Goal: Task Accomplishment & Management: Manage account settings

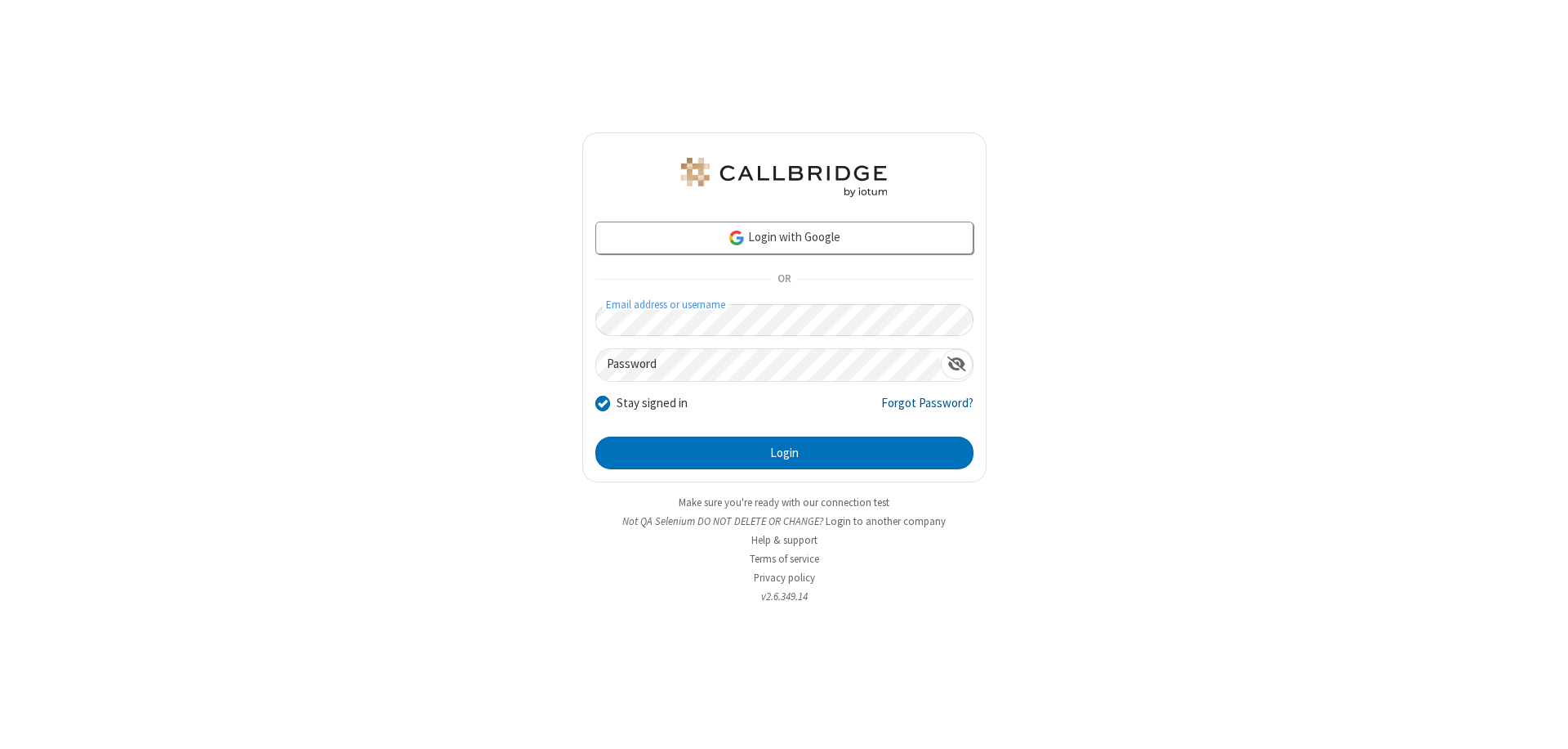
click at [928, 409] on link "Forgot Password?" at bounding box center [928, 410] width 93 height 31
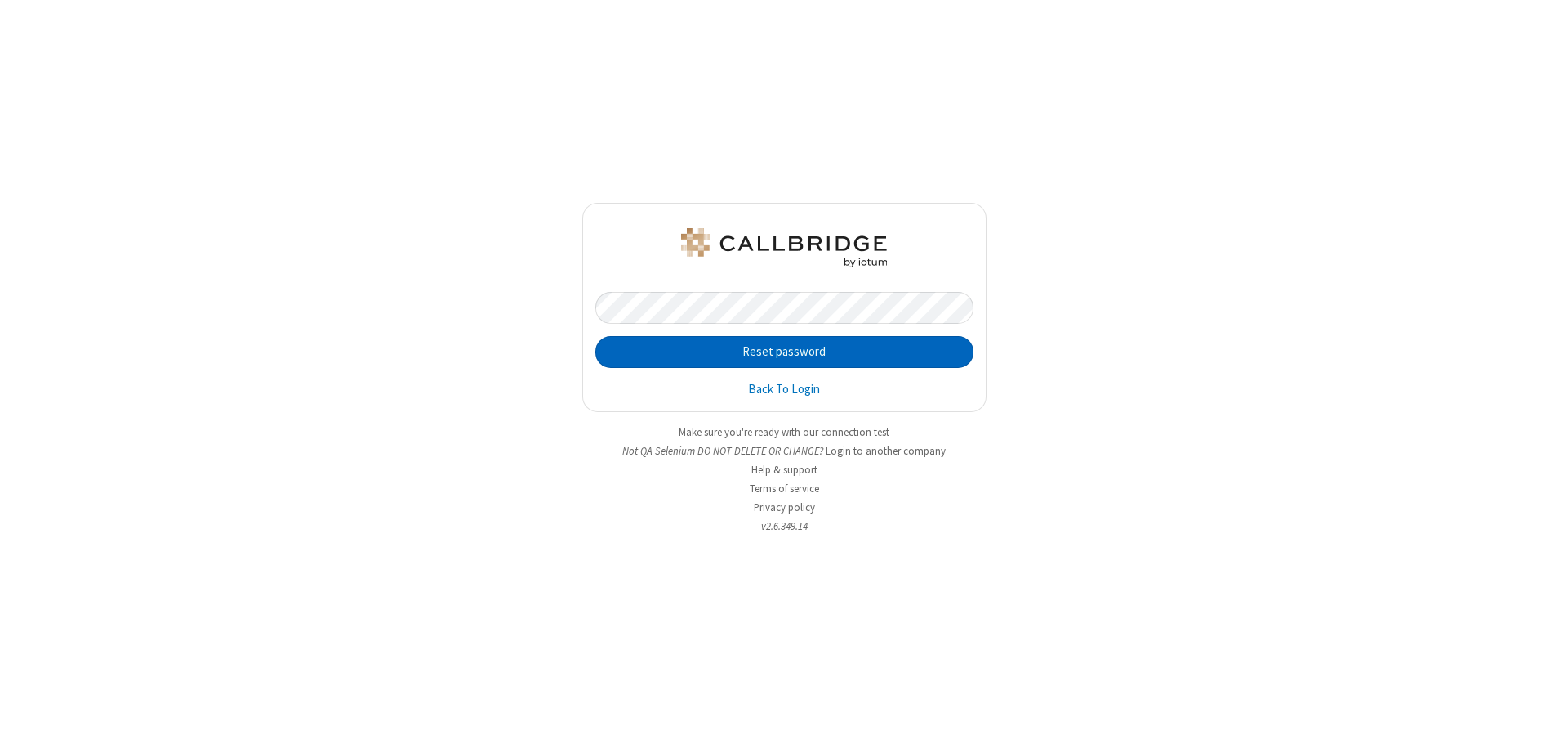
click at [784, 351] on button "Reset password" at bounding box center [784, 351] width 378 height 32
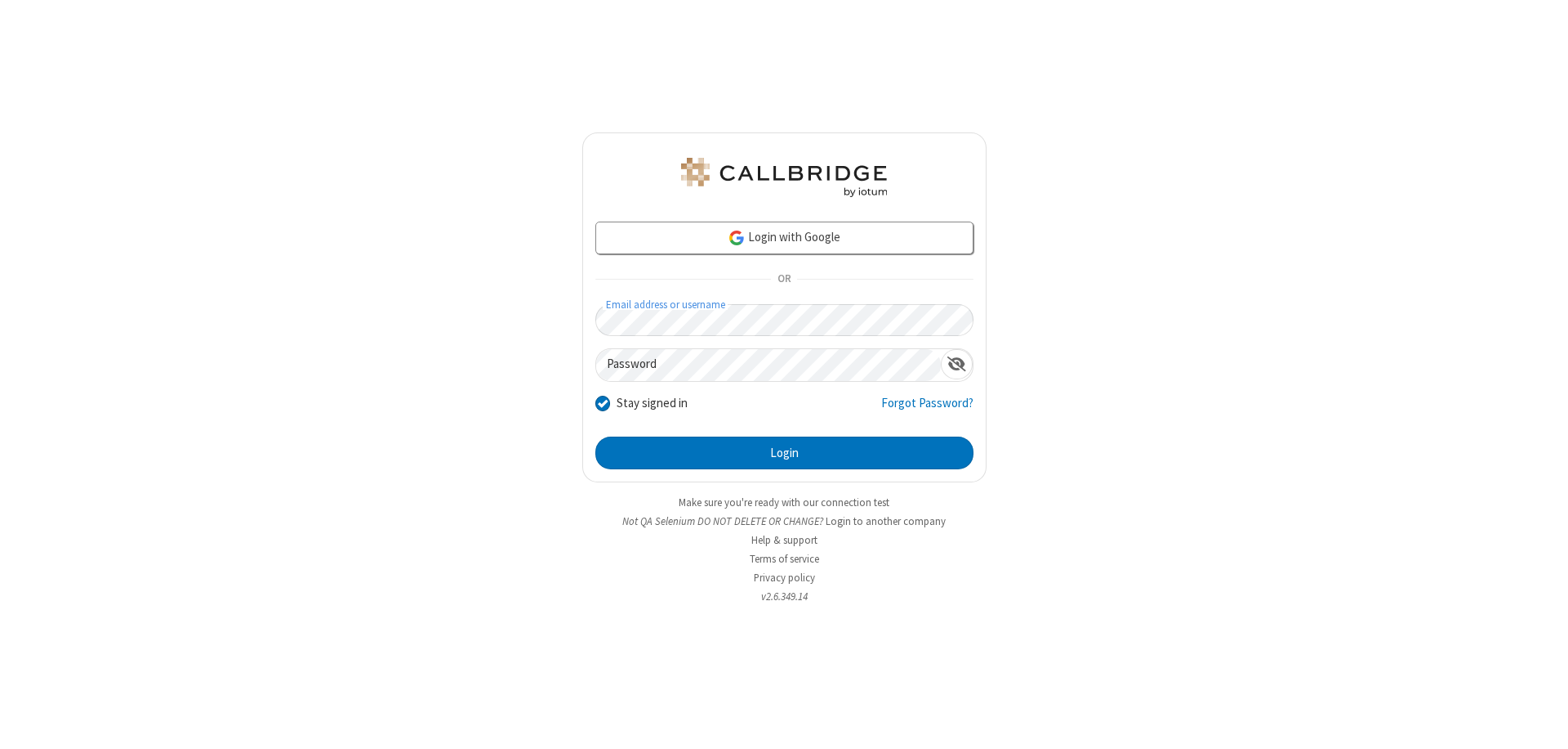
click at [602, 402] on input "Stay signed in" at bounding box center [604, 403] width 16 height 17
checkbox input "false"
click at [784, 453] on button "Login" at bounding box center [784, 452] width 378 height 32
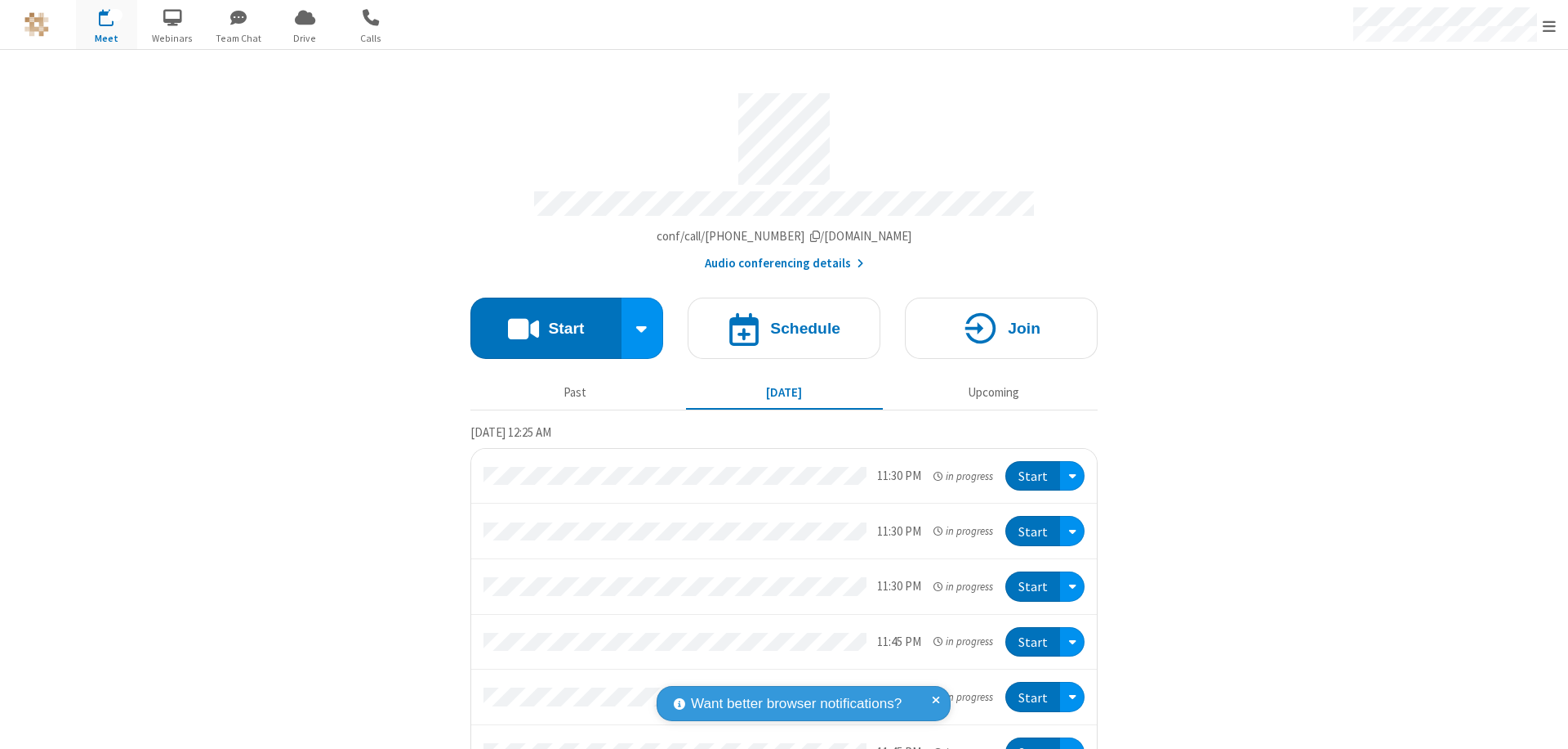
click at [1550, 24] on span "Open menu" at bounding box center [1549, 26] width 13 height 17
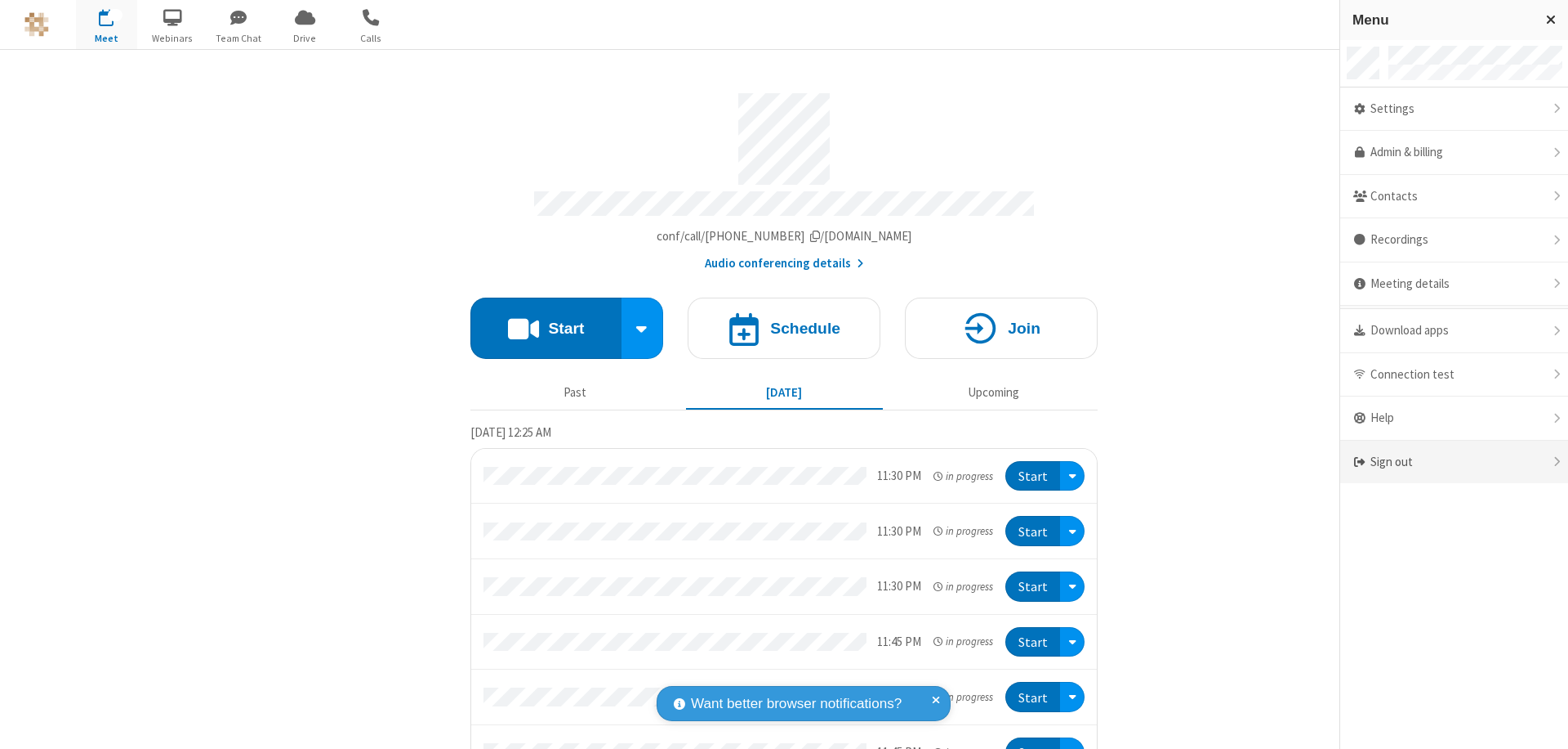
click at [1454, 461] on div "Sign out" at bounding box center [1454, 462] width 228 height 44
